Goal: Information Seeking & Learning: Check status

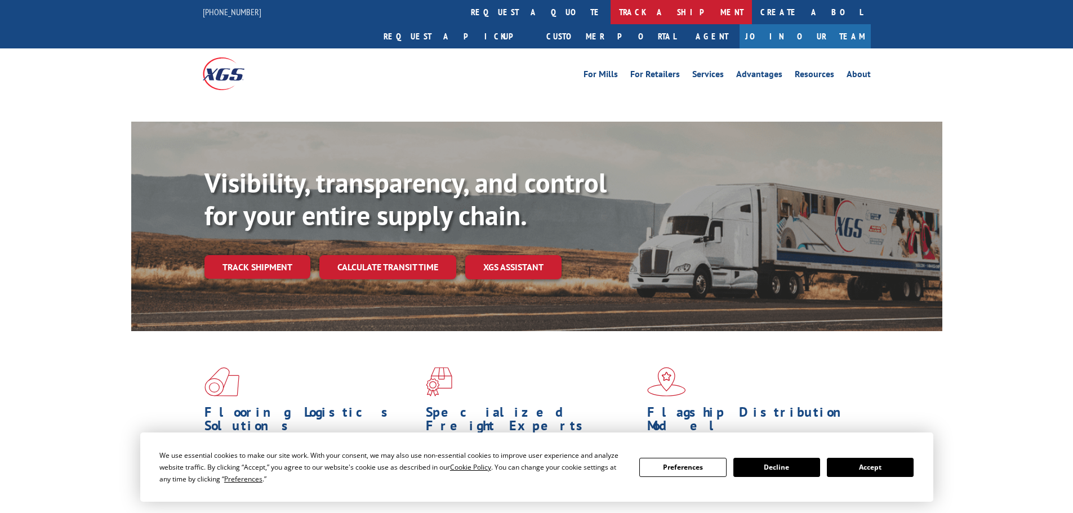
click at [610, 12] on link "track a shipment" at bounding box center [680, 12] width 141 height 24
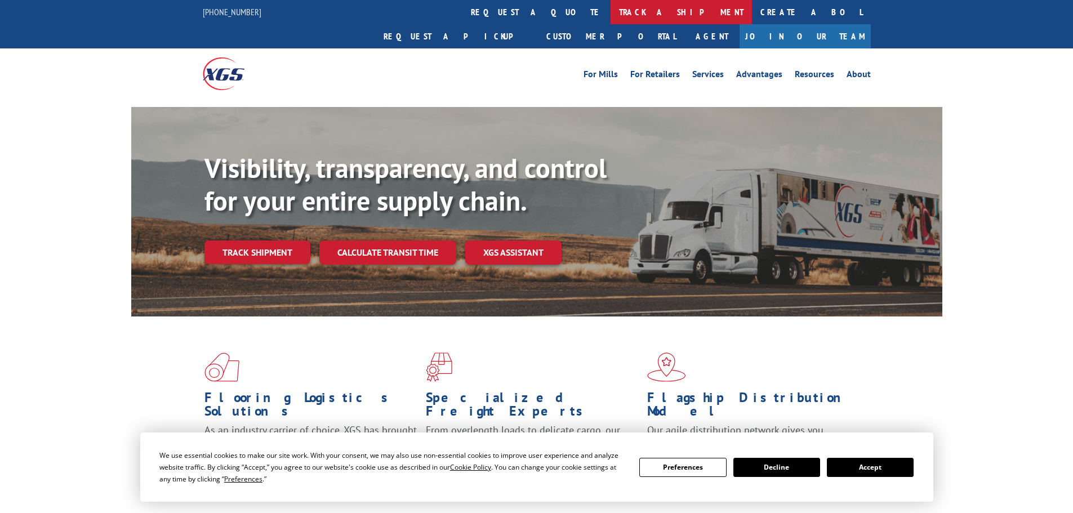
click at [610, 11] on link "track a shipment" at bounding box center [680, 12] width 141 height 24
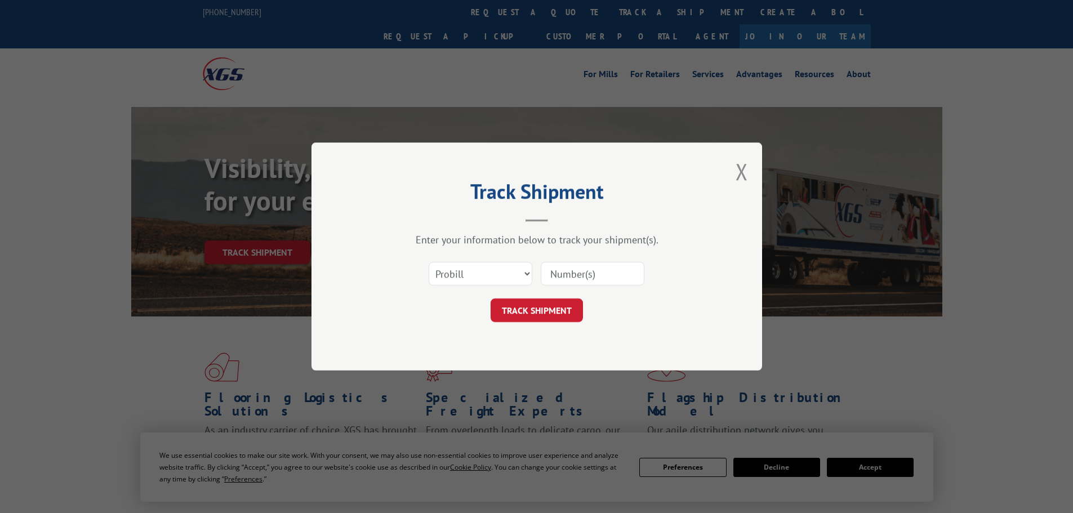
click at [490, 260] on div "Select category... Probill BOL PO" at bounding box center [537, 273] width 338 height 37
click at [490, 270] on select "Select category... Probill BOL PO" at bounding box center [480, 274] width 104 height 24
select select "po"
click at [428, 262] on select "Select category... Probill BOL PO" at bounding box center [480, 274] width 104 height 24
click at [579, 277] on input at bounding box center [593, 274] width 104 height 24
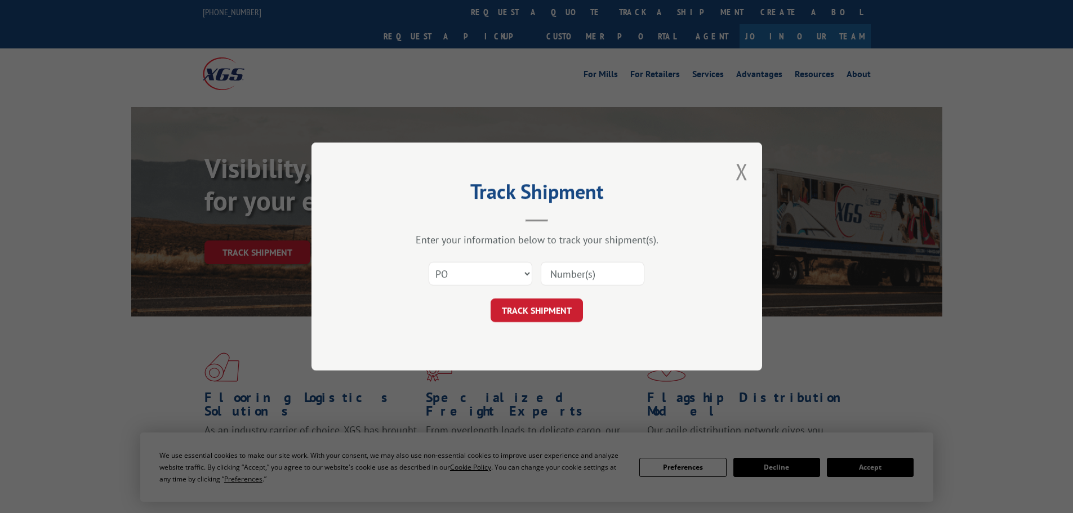
paste input "296829938"
type input "296829938"
click at [555, 312] on button "TRACK SHIPMENT" at bounding box center [536, 310] width 92 height 24
